Goal: Transaction & Acquisition: Purchase product/service

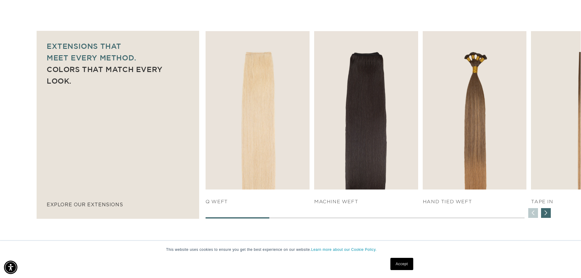
click at [548, 213] on div "Next slide" at bounding box center [546, 213] width 10 height 10
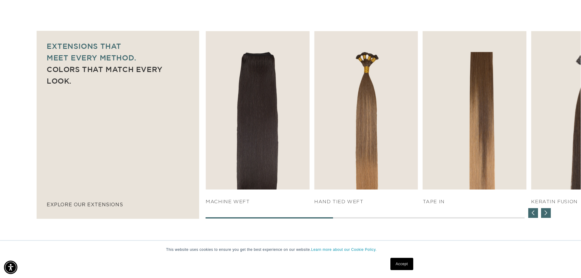
scroll to position [0, 538]
click at [549, 212] on div "Next slide" at bounding box center [546, 213] width 10 height 10
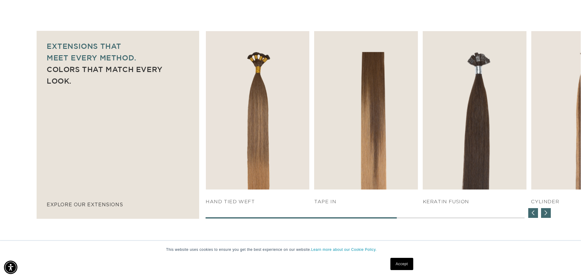
click at [549, 211] on div "Next slide" at bounding box center [546, 213] width 10 height 10
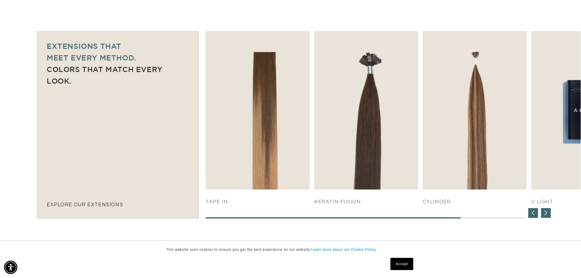
click at [547, 211] on div "Next slide" at bounding box center [546, 213] width 10 height 10
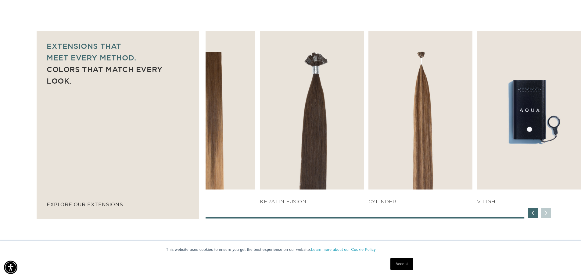
click at [547, 211] on div "SHOP NOW q weft SHOP NOW Machine Weft SHOP NOW" at bounding box center [393, 124] width 375 height 187
click at [532, 211] on div "Previous slide" at bounding box center [534, 213] width 10 height 10
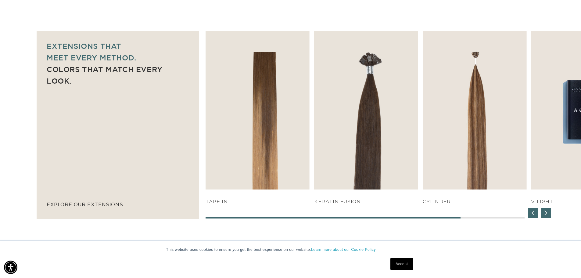
click at [532, 211] on div "Previous slide" at bounding box center [534, 213] width 10 height 10
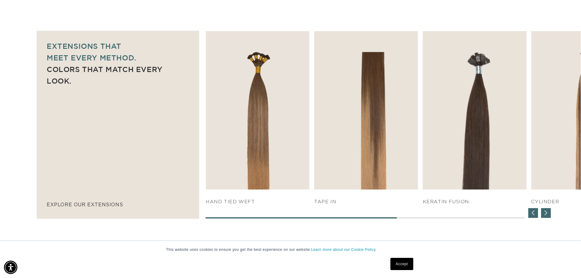
click at [532, 211] on div "Previous slide" at bounding box center [534, 213] width 10 height 10
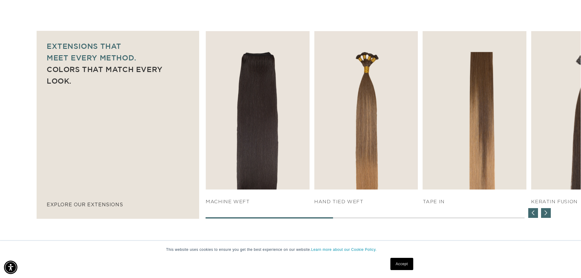
click at [532, 211] on div "Previous slide" at bounding box center [534, 213] width 10 height 10
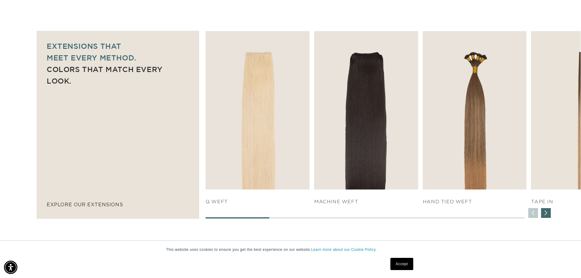
click at [532, 211] on div "SHOP NOW q weft SHOP NOW Machine Weft SHOP NOW" at bounding box center [393, 124] width 375 height 187
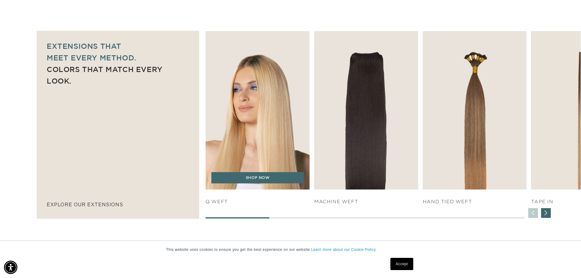
click at [269, 140] on img "1 / 7" at bounding box center [257, 110] width 109 height 166
click at [280, 177] on link "SHOP NOW" at bounding box center [257, 178] width 92 height 12
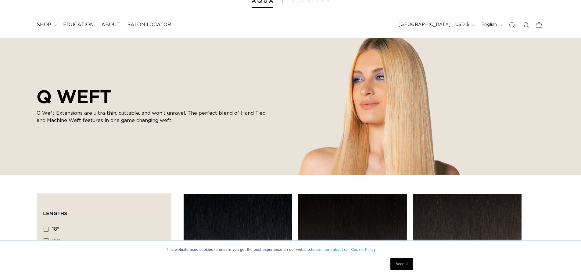
scroll to position [122, 0]
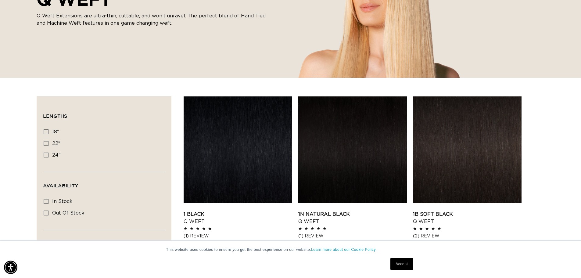
click at [43, 143] on div "Lengths 18" 18" (5 products) 22" 22" (5 products) 24" 24" (5 products)" at bounding box center [104, 147] width 122 height 47
click at [47, 143] on icon at bounding box center [46, 143] width 5 height 5
click at [47, 143] on input "22" 22" (5 products)" at bounding box center [46, 143] width 5 height 5
checkbox input "true"
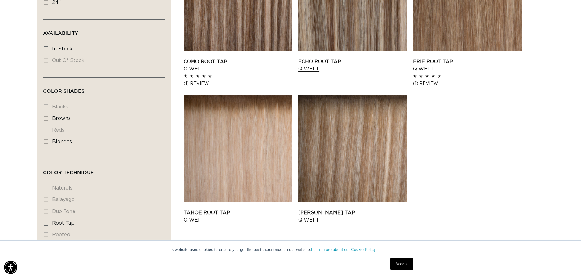
scroll to position [0, 538]
click at [241, 209] on link "Tahoe Root Tap Q Weft" at bounding box center [238, 216] width 109 height 15
click at [361, 209] on link "Victoria Root Tap Q Weft" at bounding box center [352, 216] width 109 height 15
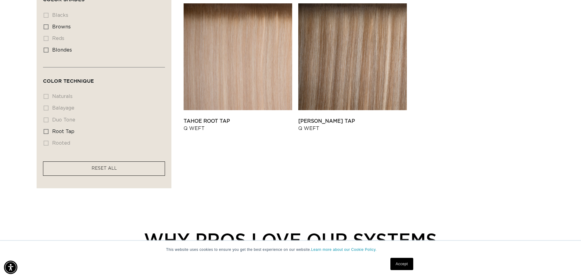
scroll to position [0, 1076]
click at [202, 121] on link "Tahoe Root Tap Q Weft" at bounding box center [238, 124] width 109 height 15
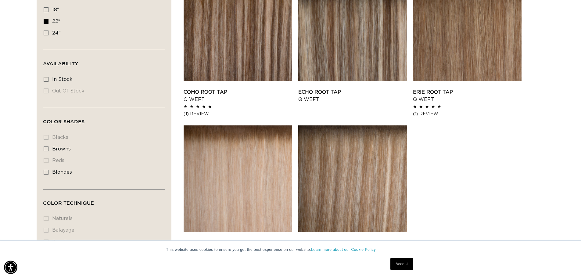
scroll to position [0, 538]
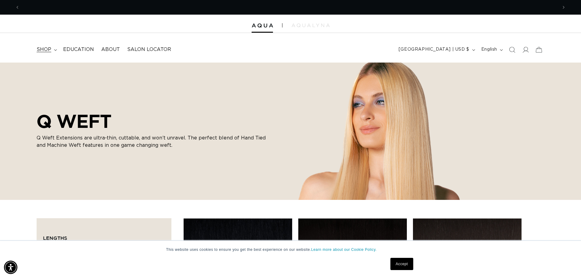
scroll to position [0, 1076]
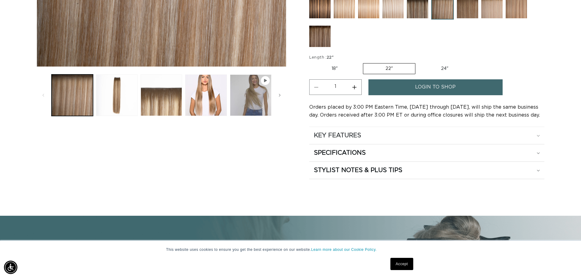
scroll to position [0, 1076]
click at [539, 132] on div "KEY FEATURES" at bounding box center [427, 136] width 226 height 8
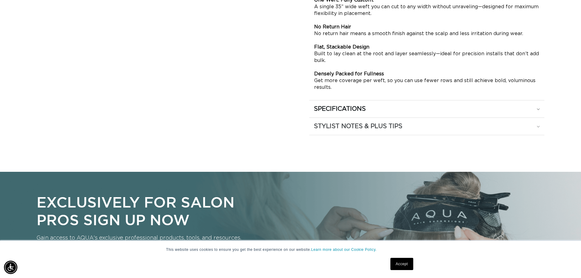
scroll to position [0, 538]
click at [539, 106] on div "SPECIFICATIONS" at bounding box center [427, 109] width 226 height 8
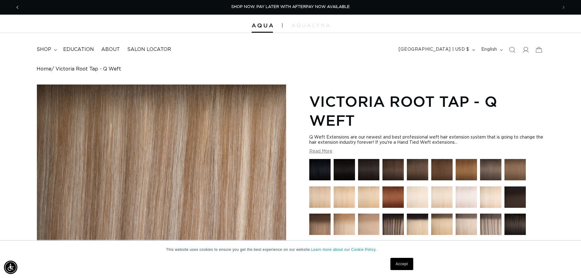
drag, startPoint x: 17, startPoint y: 7, endPoint x: 15, endPoint y: 12, distance: 5.3
click at [17, 7] on icon "Previous announcement" at bounding box center [17, 7] width 2 height 3
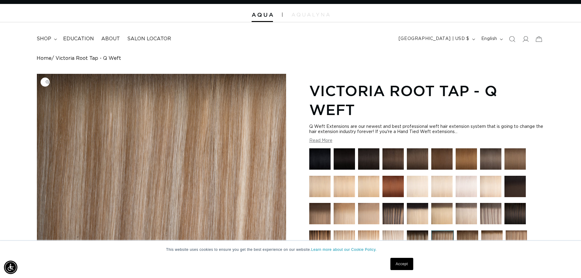
scroll to position [0, 0]
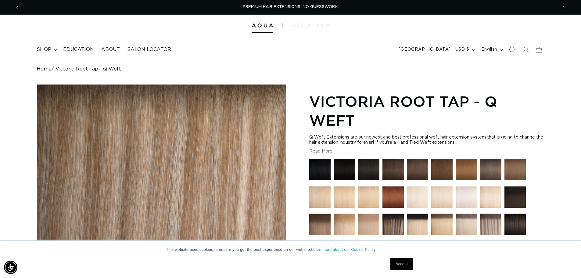
click at [19, 6] on span "Previous announcement" at bounding box center [17, 7] width 6 height 6
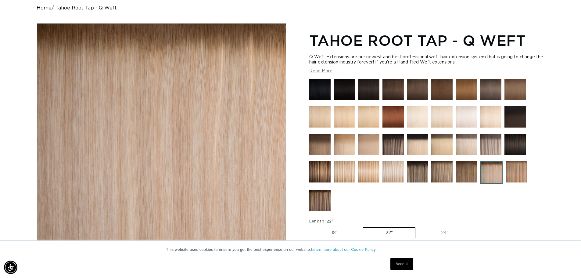
click at [395, 161] on img at bounding box center [393, 171] width 21 height 21
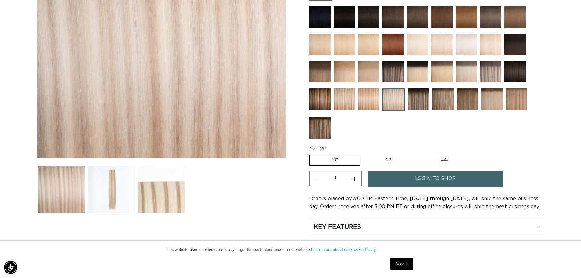
click at [387, 157] on label "22" Variant sold out or unavailable" at bounding box center [390, 160] width 52 height 10
click at [364, 154] on input "22" Variant sold out or unavailable" at bounding box center [364, 153] width 0 height 0
radio input "true"
click at [447, 74] on img at bounding box center [441, 71] width 21 height 21
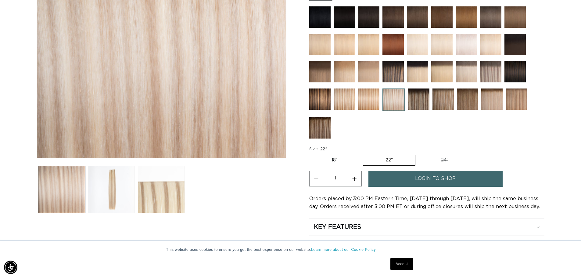
scroll to position [0, 1076]
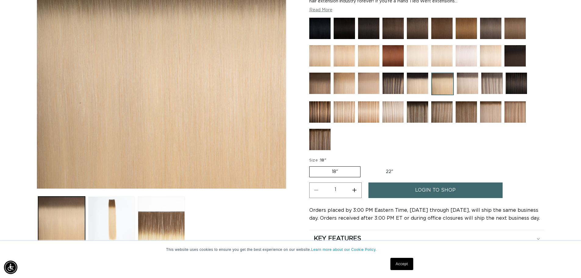
scroll to position [0, 538]
click at [468, 91] on img at bounding box center [467, 83] width 21 height 21
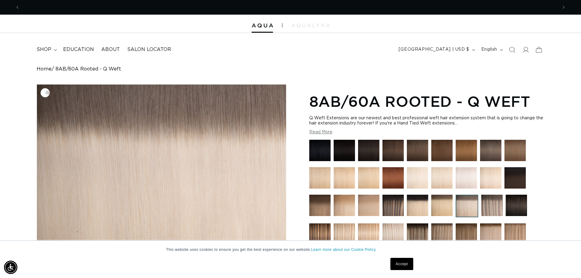
scroll to position [0, 538]
click at [13, 4] on button "Previous announcement" at bounding box center [17, 8] width 13 height 12
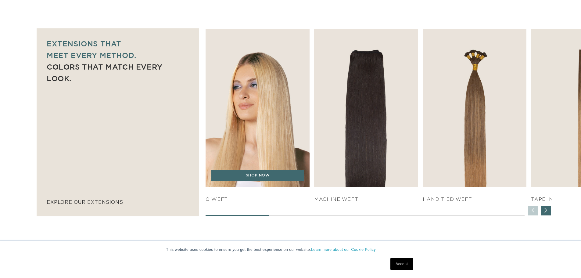
scroll to position [397, 0]
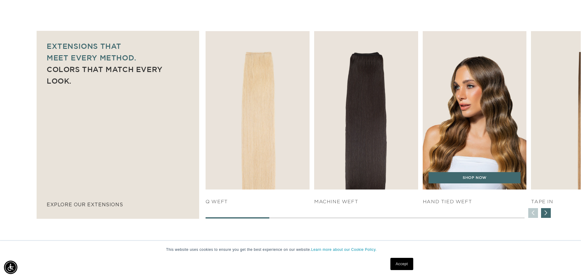
click at [461, 131] on img "3 / 7" at bounding box center [474, 110] width 109 height 166
click at [483, 179] on link "SHOP NOW" at bounding box center [475, 178] width 92 height 12
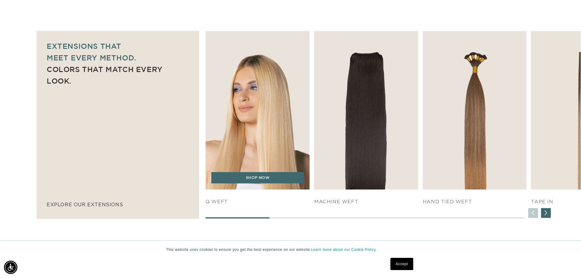
click at [254, 111] on img "1 / 7" at bounding box center [257, 110] width 109 height 166
click at [240, 143] on img "1 / 7" at bounding box center [257, 110] width 109 height 166
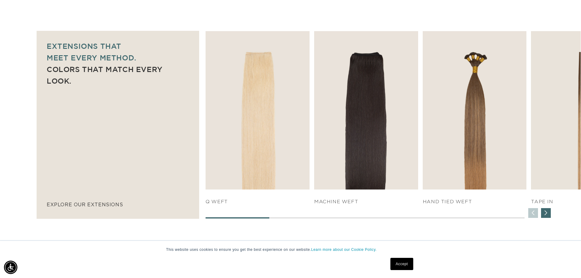
scroll to position [0, 0]
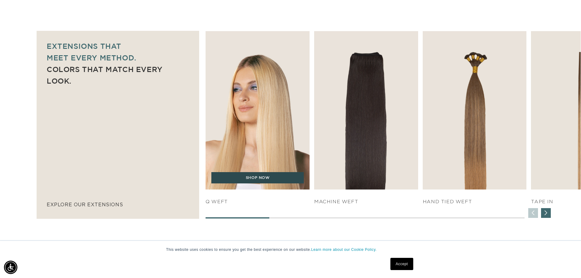
click at [267, 183] on link "SHOP NOW" at bounding box center [257, 178] width 92 height 12
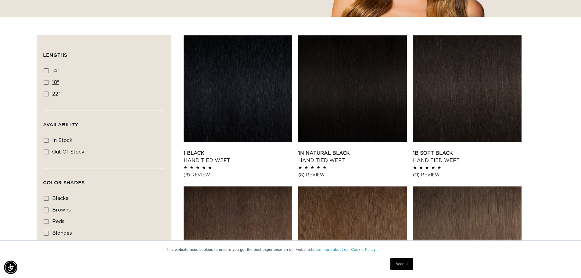
scroll to position [0, 538]
click at [45, 90] on label "22" 22" (30 products)" at bounding box center [102, 94] width 117 height 12
click at [45, 92] on input "22" 22" (30 products)" at bounding box center [46, 94] width 5 height 5
checkbox input "true"
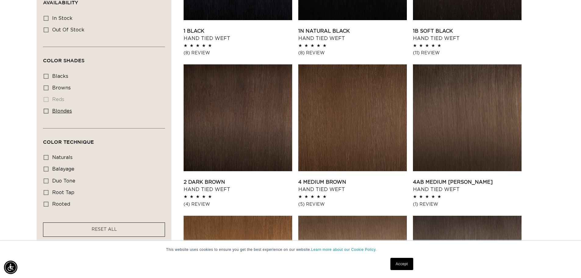
scroll to position [0, 538]
click at [45, 109] on icon at bounding box center [46, 111] width 5 height 5
click at [45, 109] on input "blondes blondes (22 products)" at bounding box center [46, 111] width 5 height 5
checkbox input "true"
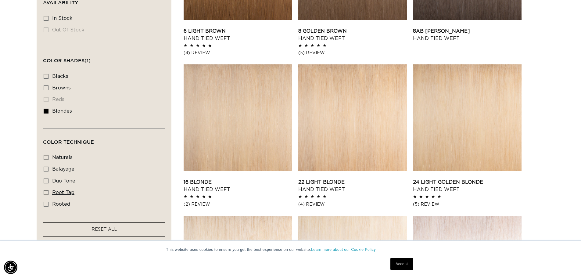
scroll to position [0, 1076]
click at [46, 192] on icon at bounding box center [46, 192] width 5 height 5
click at [46, 192] on input "root tap root tap (1 product)" at bounding box center [46, 192] width 5 height 5
checkbox input "true"
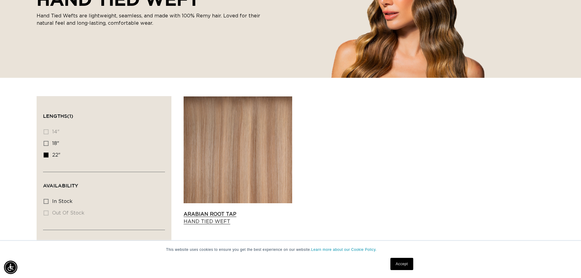
click at [254, 211] on link "Arabian Root Tap Hand Tied Weft" at bounding box center [238, 218] width 109 height 15
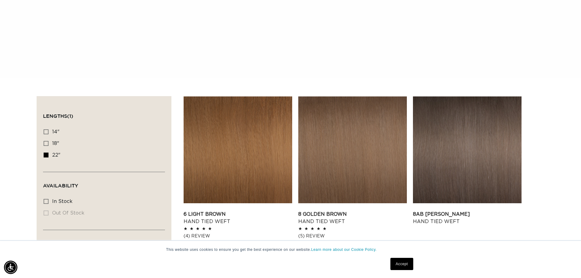
scroll to position [305, 0]
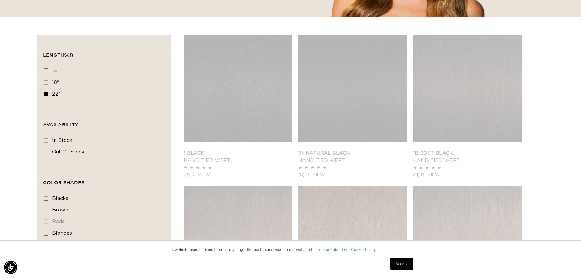
scroll to position [0, 1076]
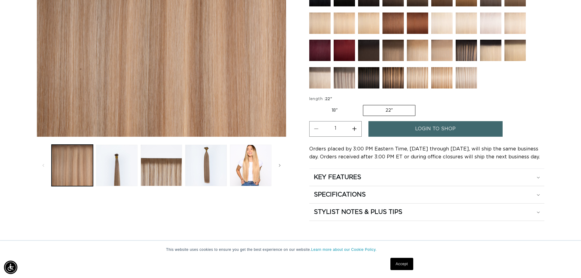
scroll to position [244, 0]
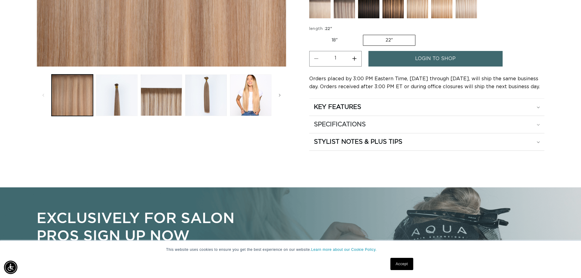
click at [536, 126] on div "SPECIFICATIONS" at bounding box center [427, 125] width 226 height 8
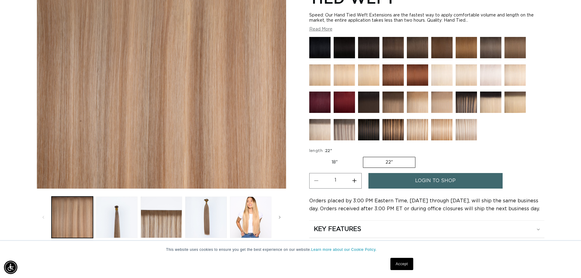
scroll to position [0, 1076]
click at [161, 221] on button "Load image 3 in gallery view" at bounding box center [161, 217] width 41 height 41
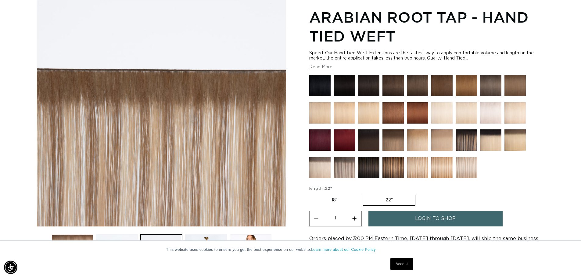
click at [318, 164] on img at bounding box center [319, 167] width 21 height 21
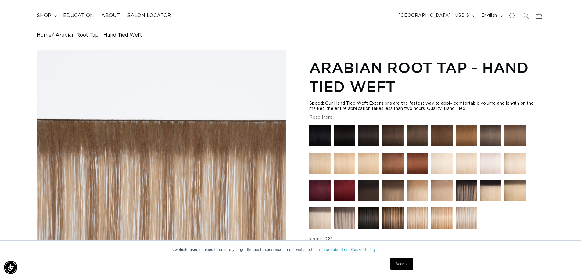
scroll to position [0, 0]
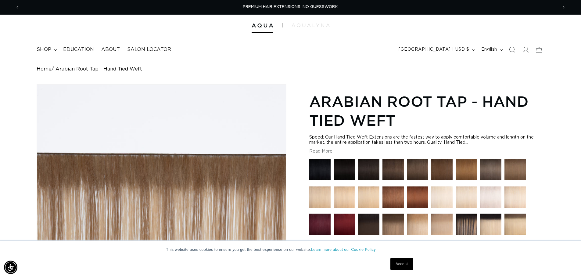
drag, startPoint x: 17, startPoint y: 7, endPoint x: 16, endPoint y: 0, distance: 6.8
click at [16, 7] on icon "Previous announcement" at bounding box center [17, 7] width 2 height 6
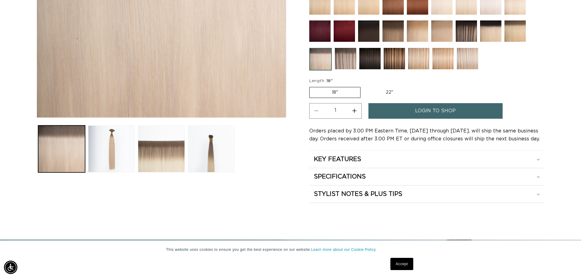
scroll to position [244, 0]
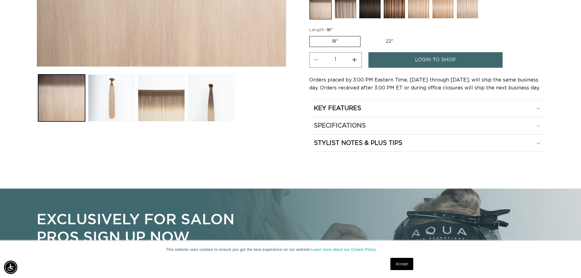
click at [538, 125] on icon at bounding box center [538, 126] width 3 height 2
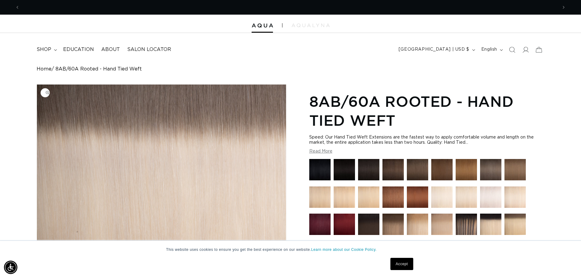
scroll to position [0, 1076]
click at [19, 5] on span "Previous announcement" at bounding box center [17, 7] width 6 height 6
click at [15, 6] on span "Previous announcement" at bounding box center [17, 7] width 6 height 6
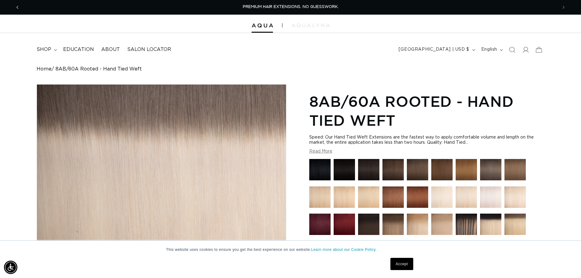
click at [19, 11] on button "Previous announcement" at bounding box center [17, 8] width 13 height 12
click at [16, 9] on icon "Previous announcement" at bounding box center [17, 7] width 2 height 7
click at [400, 260] on link "Accept" at bounding box center [402, 264] width 23 height 12
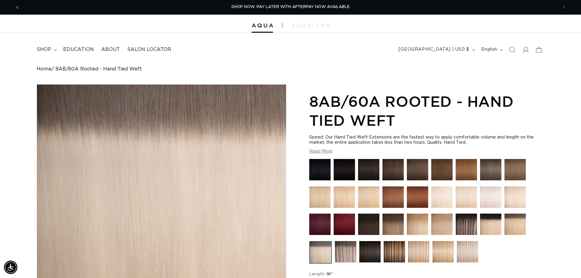
click at [16, 6] on icon "Previous announcement" at bounding box center [17, 7] width 2 height 7
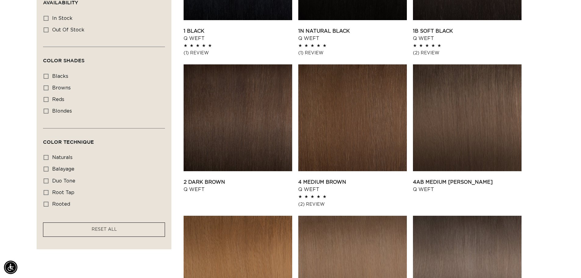
scroll to position [0, 1076]
click at [43, 108] on div "Filter: Lengths (0) Lengths 18" 18" (5 products) 22" 22" (5 products) 24" Avail…" at bounding box center [104, 81] width 135 height 336
click at [45, 110] on icon at bounding box center [46, 111] width 5 height 5
click at [45, 110] on input "blondes blondes (27 products)" at bounding box center [46, 111] width 5 height 5
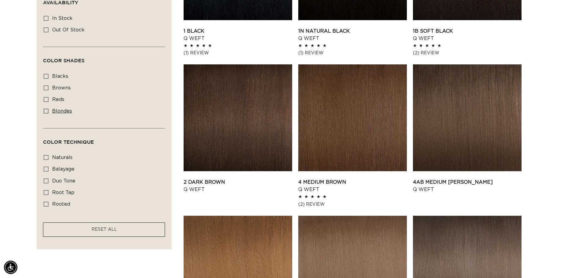
checkbox input "true"
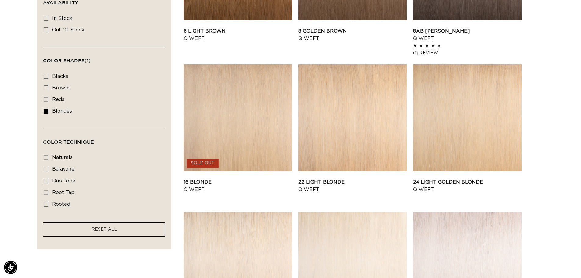
click at [45, 203] on icon at bounding box center [46, 204] width 5 height 5
click at [45, 203] on input "rooted rooted (4 products)" at bounding box center [46, 204] width 5 height 5
checkbox input "true"
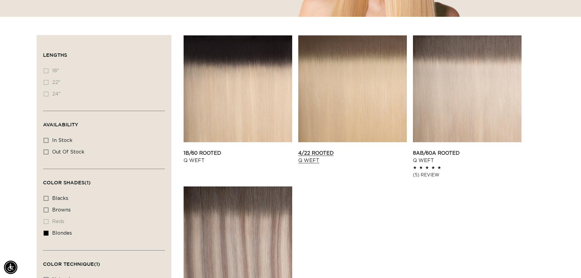
scroll to position [0, 1076]
click at [472, 150] on link "8AB/60A Rooted Q Weft" at bounding box center [467, 157] width 109 height 15
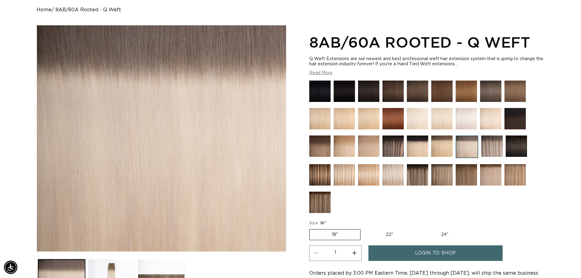
scroll to position [0, 1076]
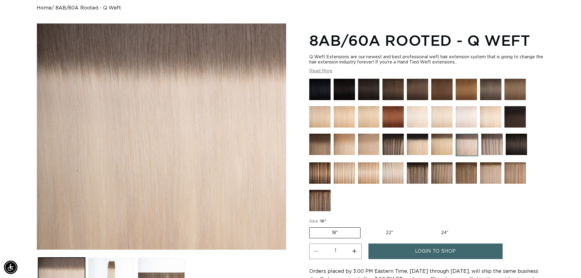
click at [392, 231] on label "22" Variant sold out or unavailable" at bounding box center [390, 233] width 52 height 10
click at [364, 226] on input "22" Variant sold out or unavailable" at bounding box center [364, 226] width 0 height 0
radio input "true"
click at [343, 144] on img at bounding box center [344, 144] width 21 height 21
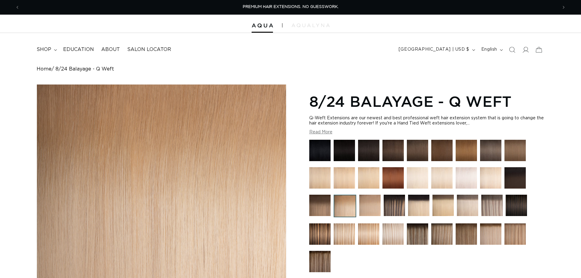
click at [450, 176] on img at bounding box center [441, 177] width 21 height 21
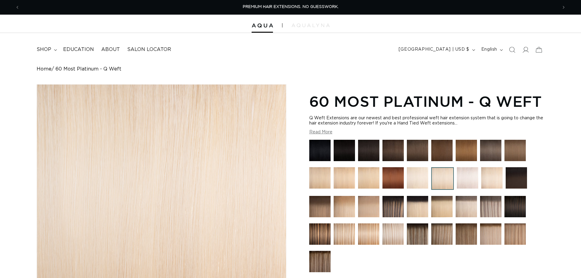
click at [469, 183] on img at bounding box center [467, 177] width 21 height 21
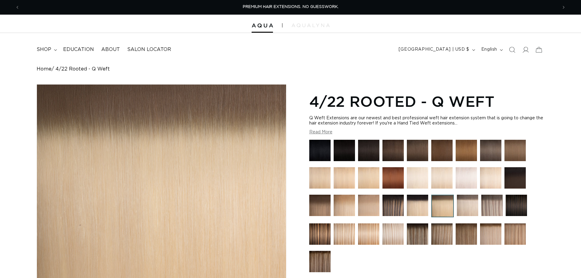
click at [471, 203] on img at bounding box center [467, 205] width 21 height 21
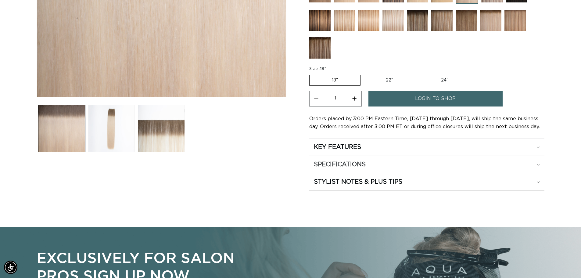
scroll to position [0, 538]
click at [537, 164] on icon at bounding box center [538, 165] width 3 height 2
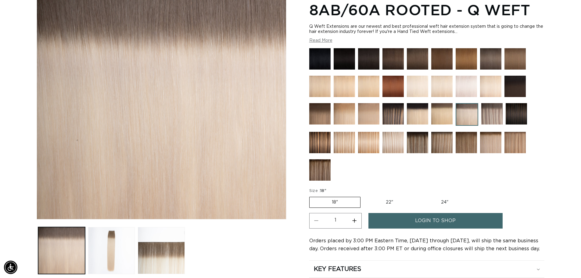
scroll to position [0, 0]
click at [392, 201] on label "22" Variant sold out or unavailable" at bounding box center [390, 202] width 52 height 10
click at [364, 196] on input "22" Variant sold out or unavailable" at bounding box center [364, 196] width 0 height 0
radio input "true"
